Goal: Navigation & Orientation: Find specific page/section

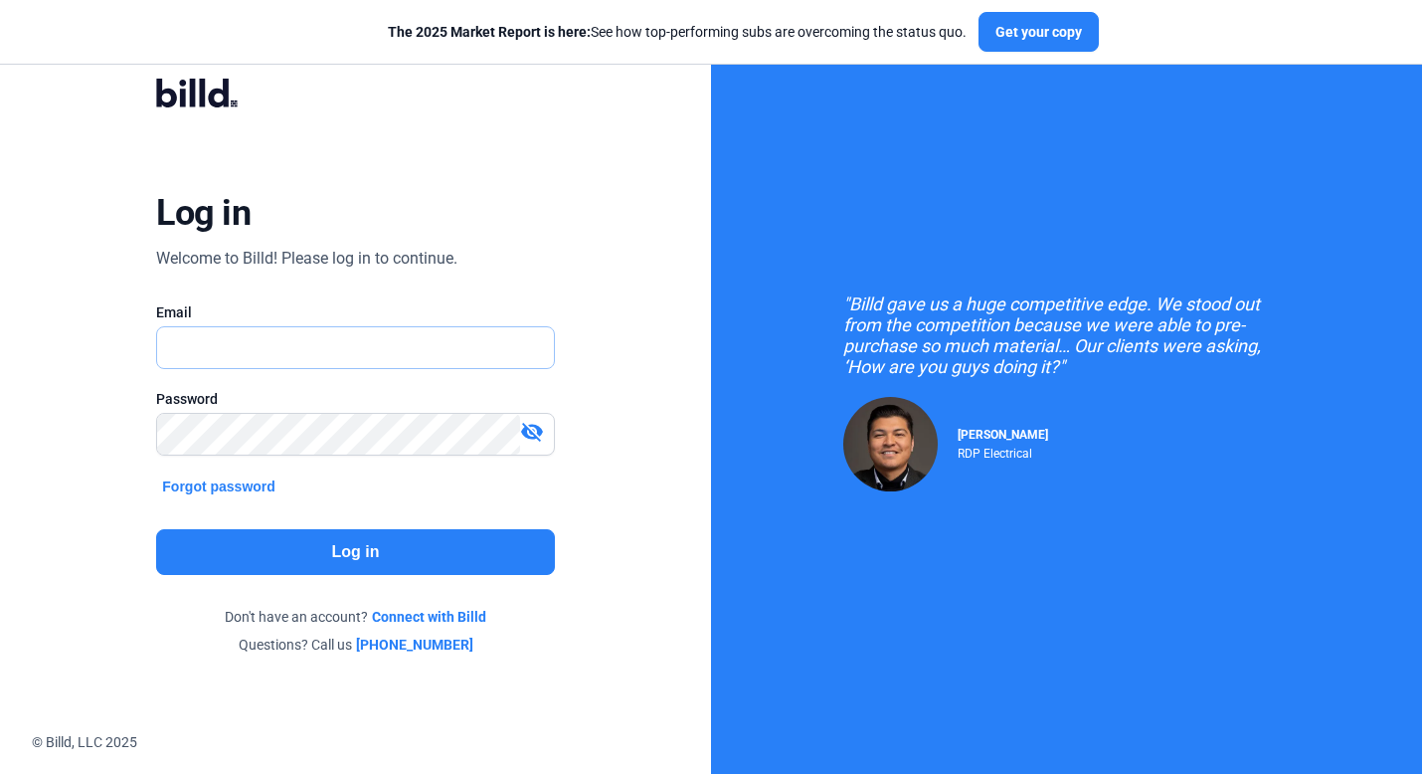
type input "[PERSON_NAME][EMAIL_ADDRESS][DOMAIN_NAME]"
click at [288, 542] on button "Log in" at bounding box center [355, 552] width 398 height 46
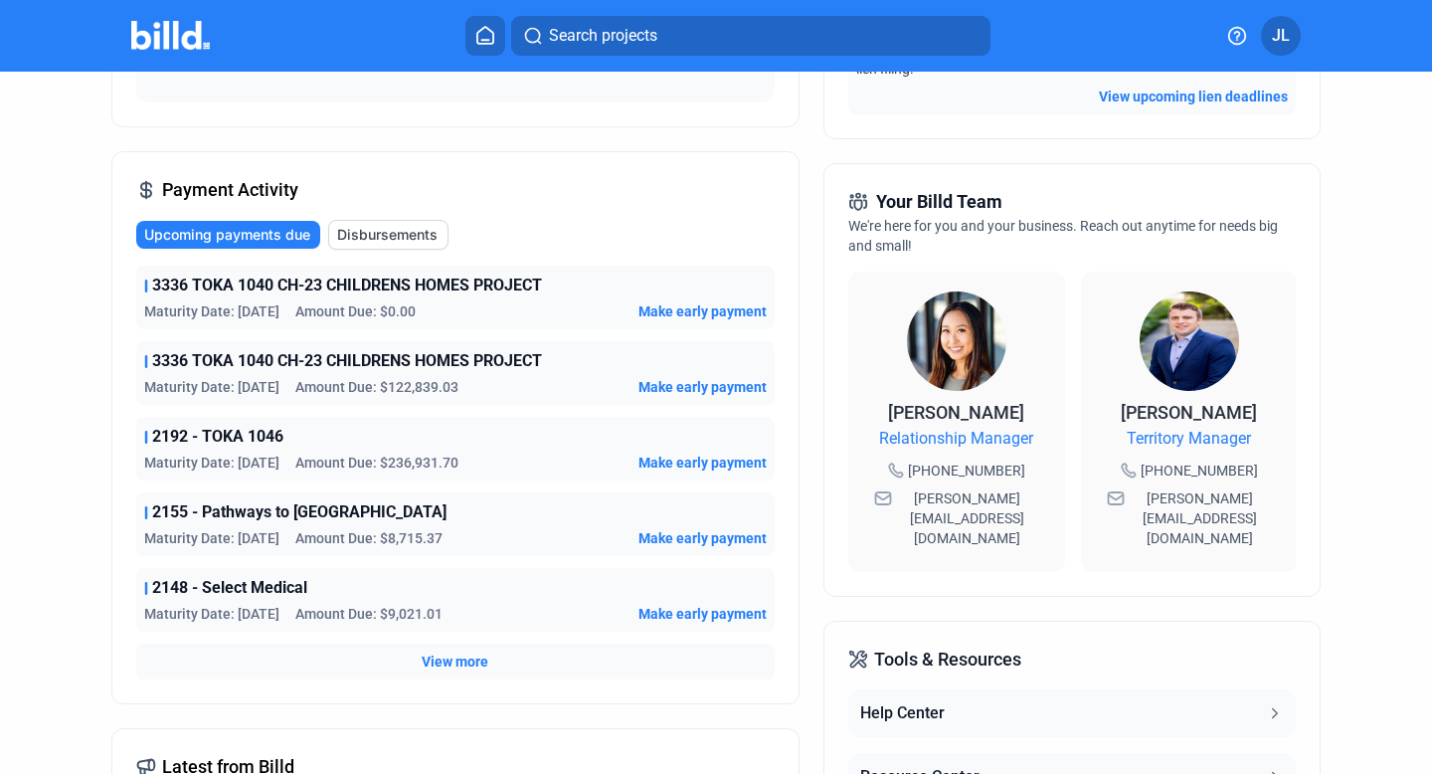
scroll to position [407, 0]
